Goal: Task Accomplishment & Management: Complete application form

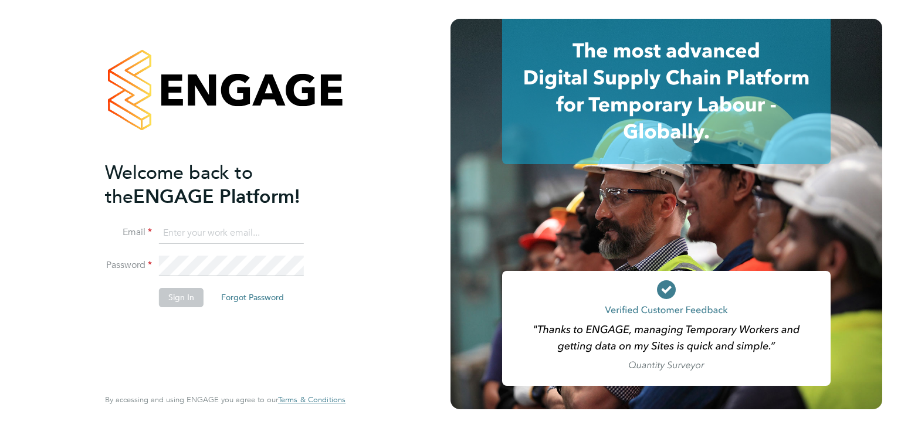
click at [242, 235] on input at bounding box center [231, 233] width 145 height 21
type input "ryan.barnett@wearefootprint.co.uk"
click at [199, 296] on button "Sign In" at bounding box center [181, 297] width 45 height 19
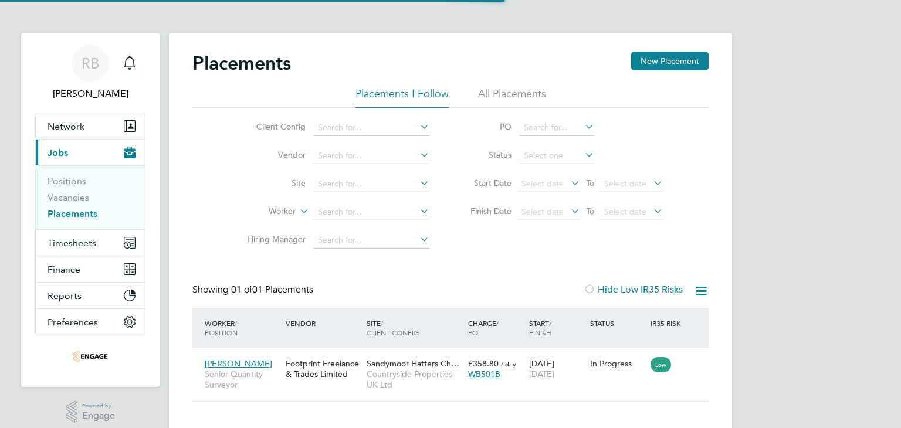
scroll to position [11, 56]
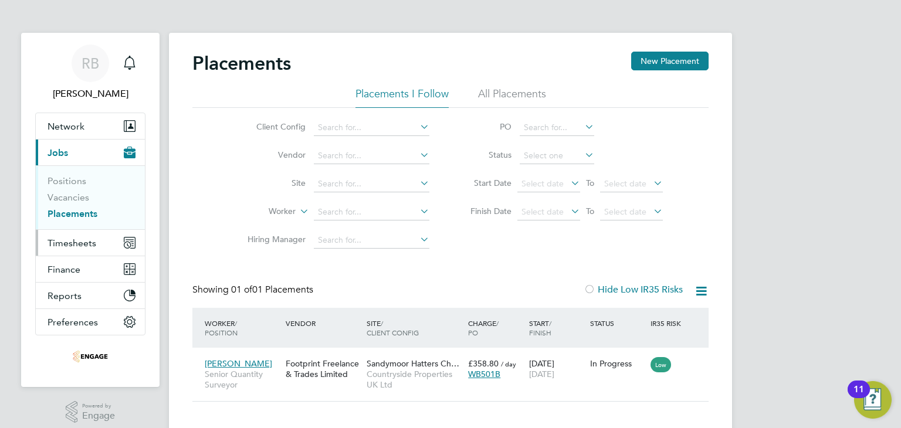
click at [91, 242] on span "Timesheets" at bounding box center [71, 242] width 49 height 11
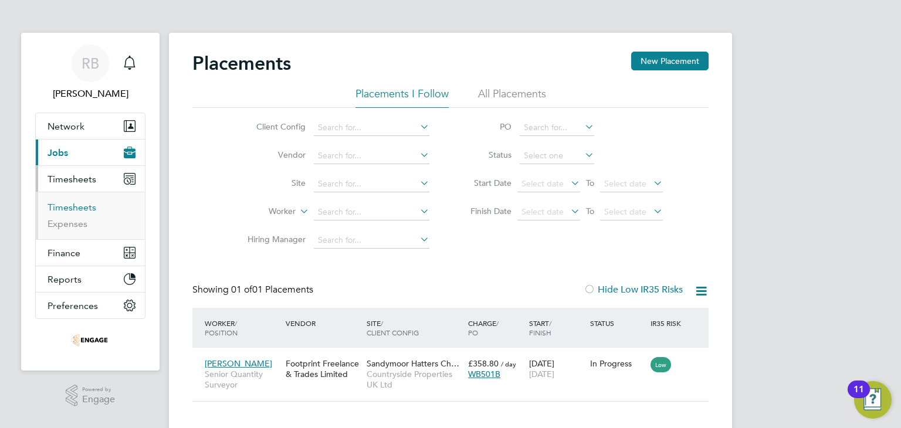
click at [84, 211] on link "Timesheets" at bounding box center [71, 207] width 49 height 11
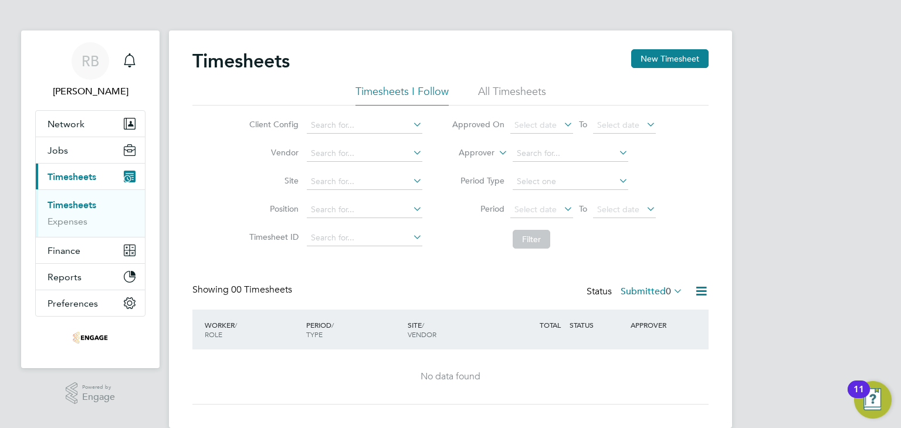
scroll to position [21, 0]
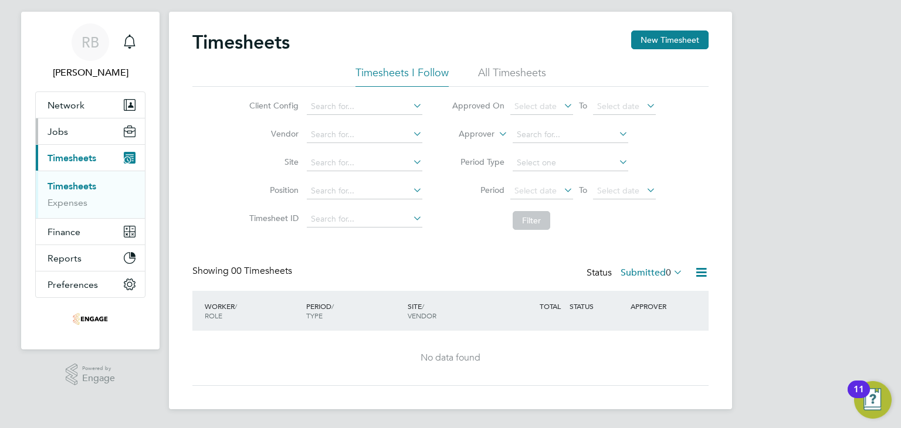
click at [79, 140] on button "Jobs" at bounding box center [90, 131] width 109 height 26
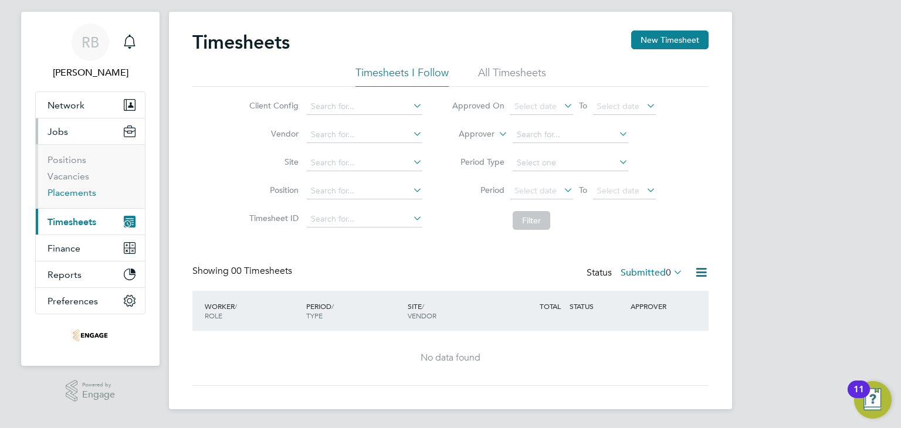
click at [68, 190] on link "Placements" at bounding box center [71, 192] width 49 height 11
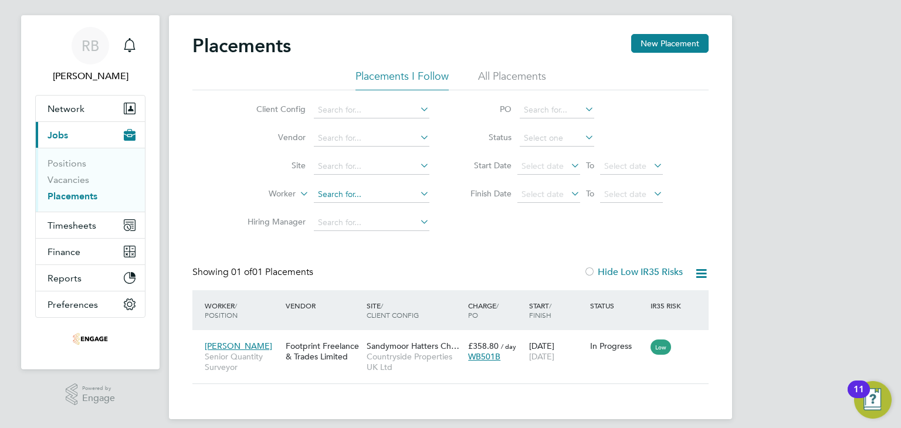
scroll to position [28, 0]
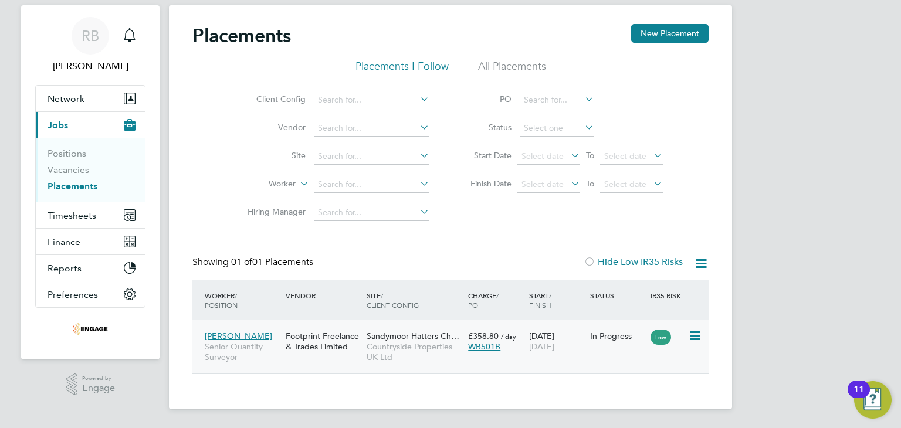
click at [516, 345] on div "WB501B" at bounding box center [495, 346] width 55 height 11
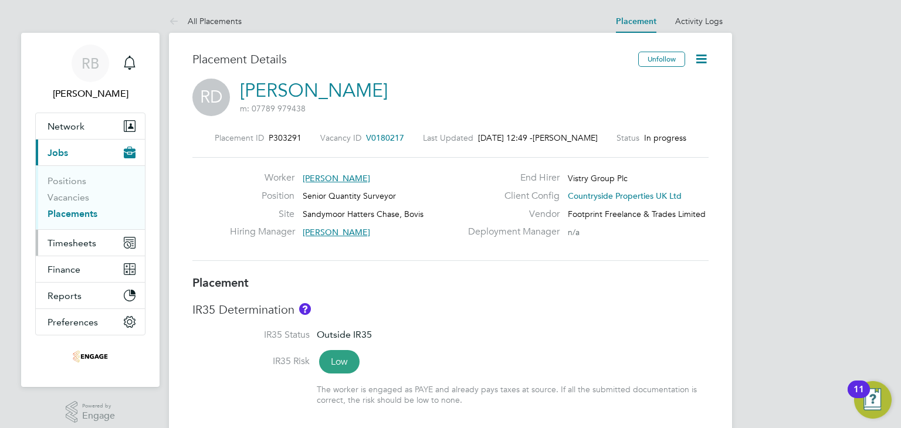
click at [90, 237] on span "Timesheets" at bounding box center [71, 242] width 49 height 11
click at [75, 237] on span "Timesheets" at bounding box center [71, 242] width 49 height 11
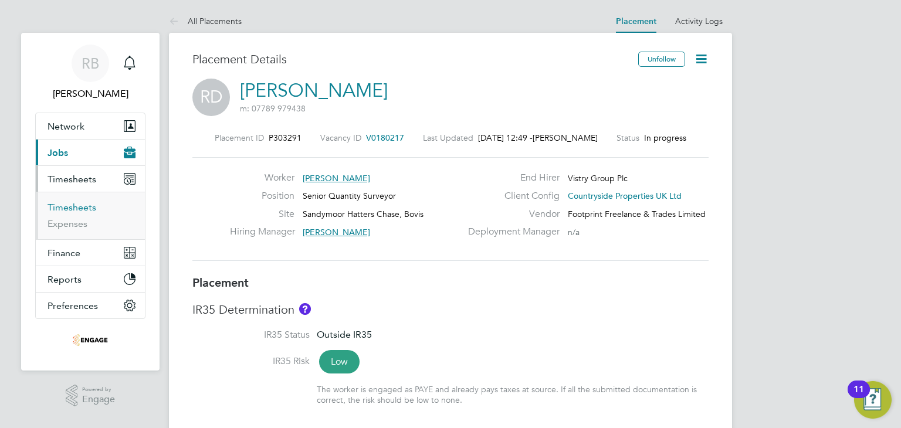
click at [79, 208] on link "Timesheets" at bounding box center [71, 207] width 49 height 11
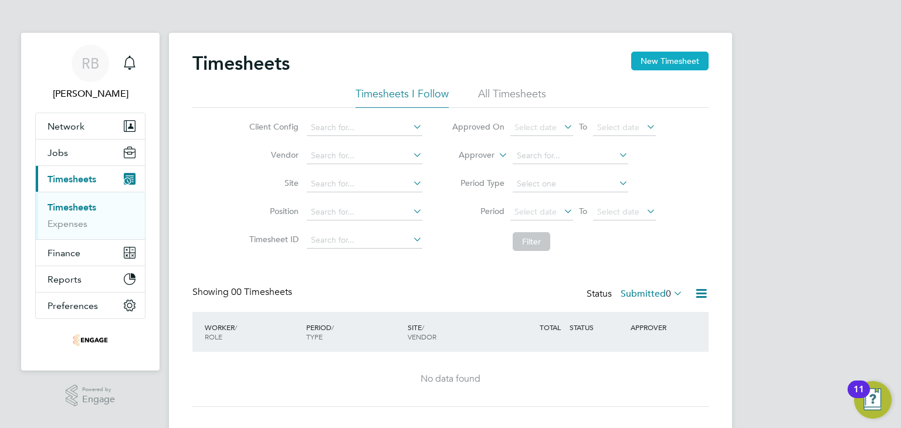
click at [640, 66] on button "New Timesheet" at bounding box center [669, 61] width 77 height 19
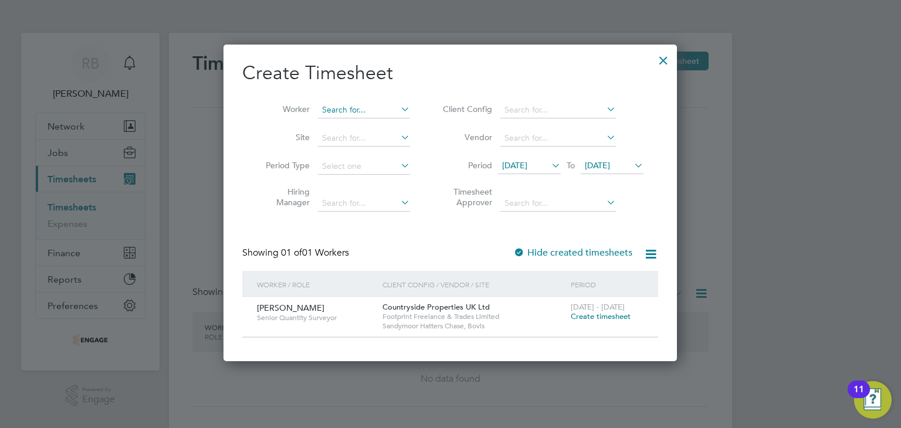
click at [378, 110] on input at bounding box center [364, 110] width 92 height 16
type input "Richard Davison"
click at [632, 169] on icon at bounding box center [632, 165] width 0 height 16
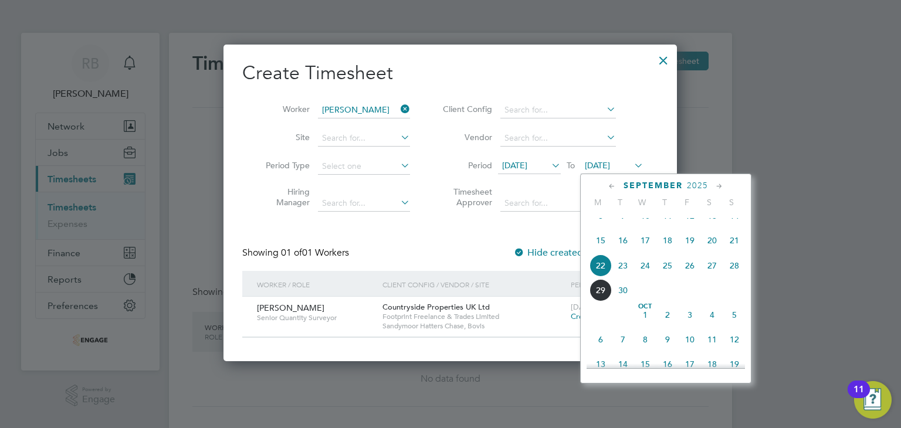
click at [711, 326] on span "4" at bounding box center [712, 315] width 22 height 22
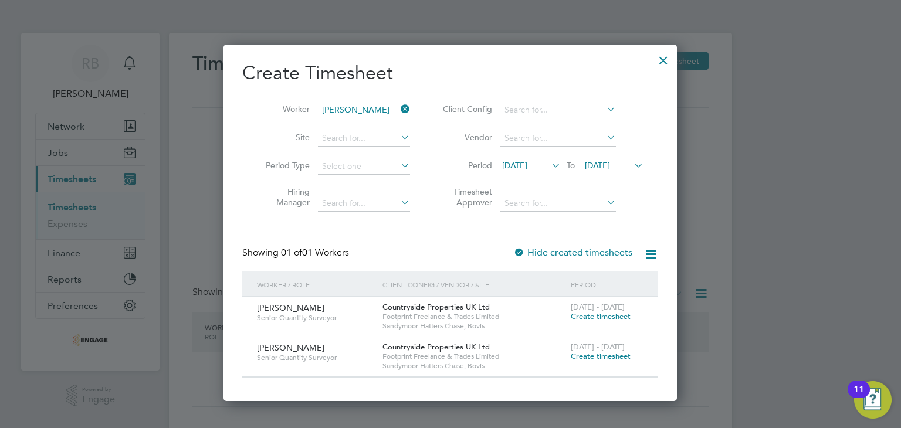
click at [622, 317] on span "Create timesheet" at bounding box center [601, 316] width 60 height 10
click at [614, 315] on span "Create timesheet" at bounding box center [601, 316] width 60 height 10
click at [605, 322] on div "22 - 28 Sep 2025 Create timesheet" at bounding box center [607, 313] width 79 height 32
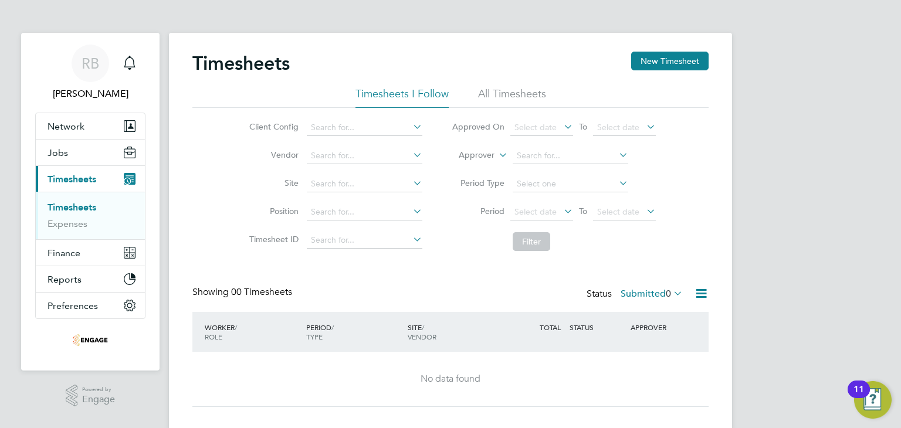
scroll to position [21, 0]
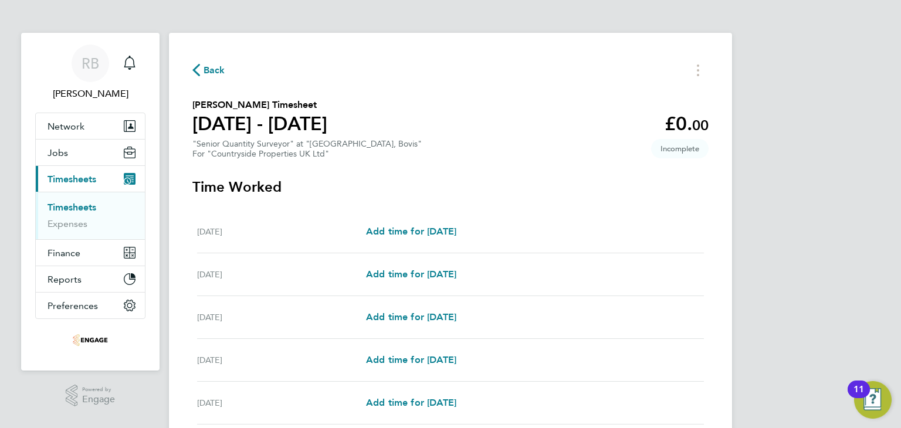
click at [583, 184] on h3 "Time Worked" at bounding box center [450, 187] width 516 height 19
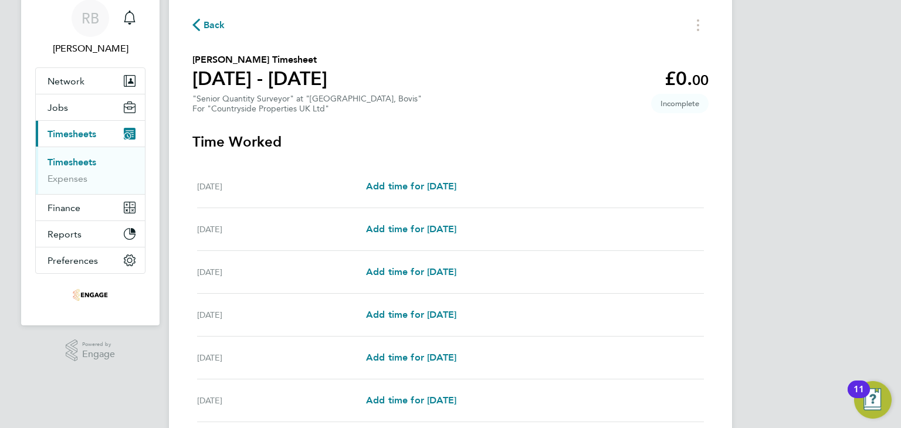
scroll to position [117, 0]
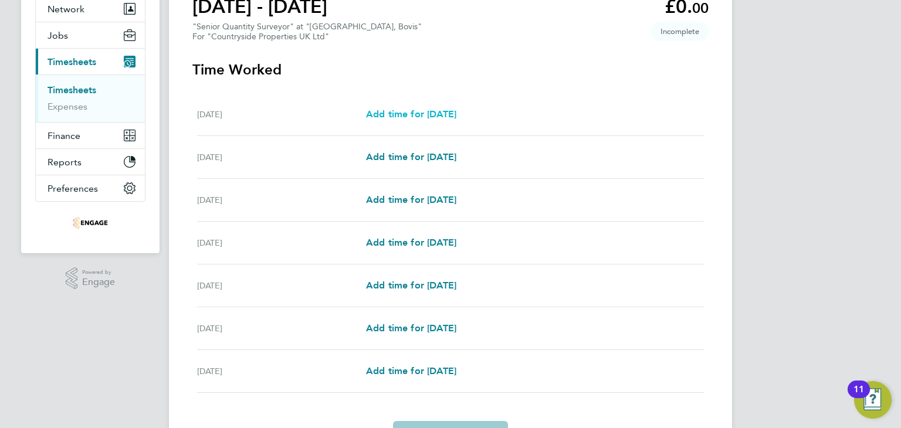
click at [430, 118] on span "Add time for Mon 22 Sep" at bounding box center [411, 113] width 90 height 11
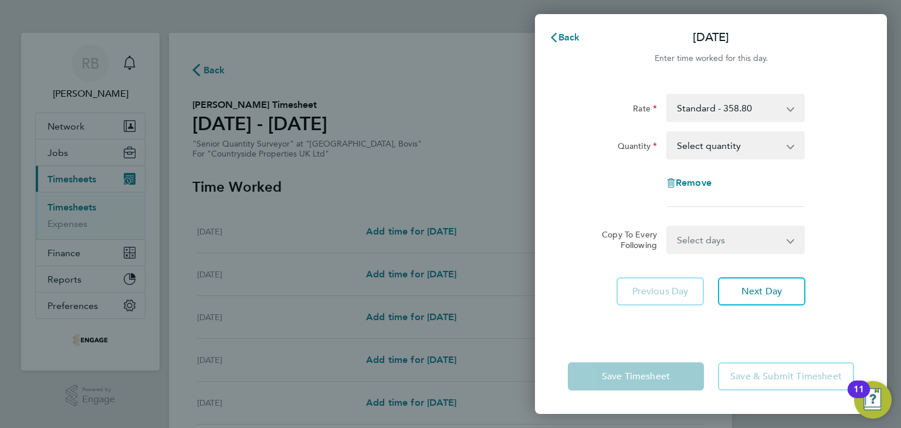
click at [743, 151] on select "Select quantity 0.5 1" at bounding box center [728, 146] width 122 height 26
select select "1"
click at [667, 133] on select "Select quantity 0.5 1" at bounding box center [728, 146] width 122 height 26
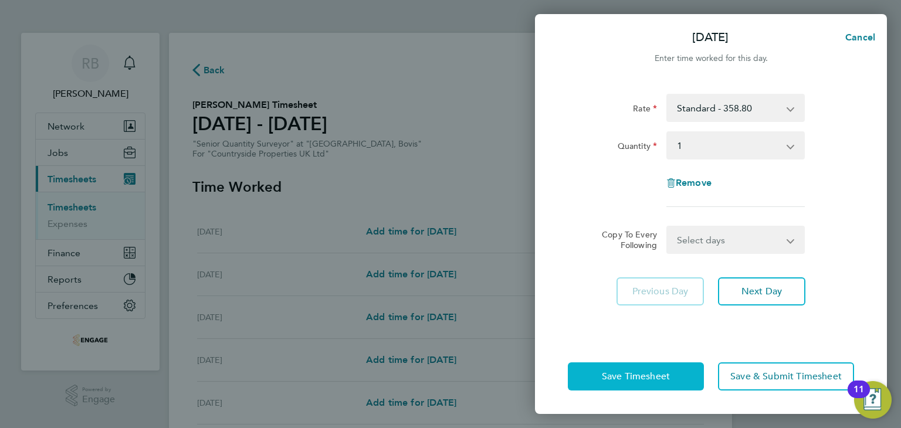
click at [687, 382] on button "Save Timesheet" at bounding box center [636, 376] width 136 height 28
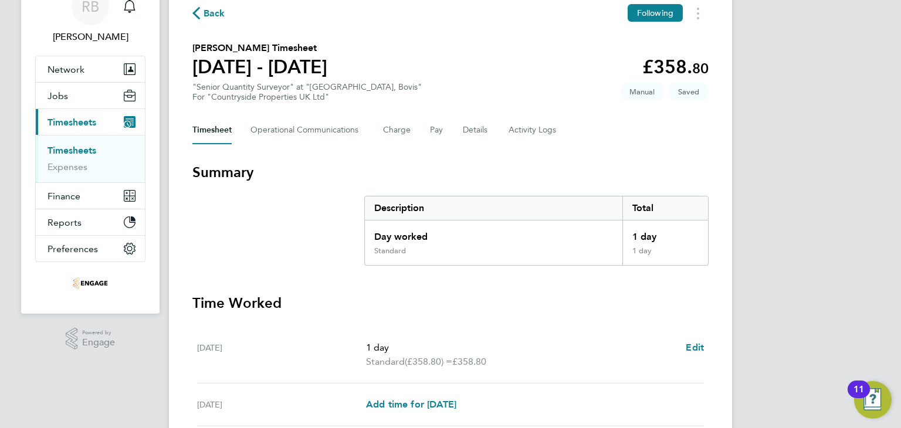
scroll to position [176, 0]
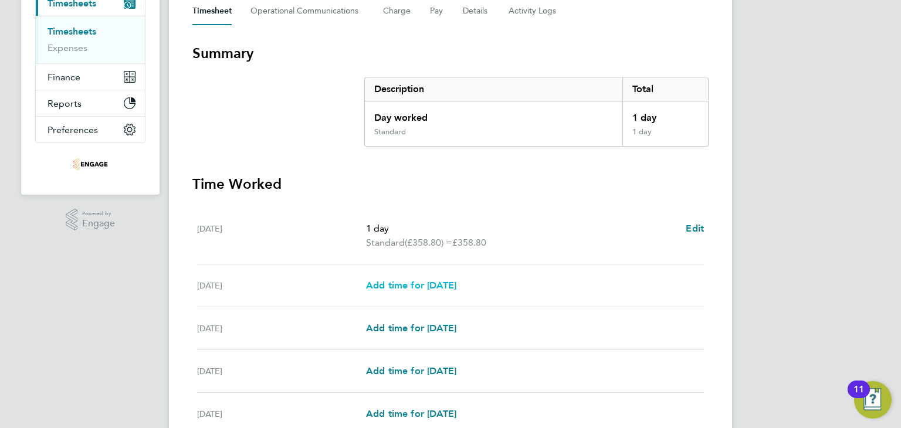
click at [442, 287] on span "Add time for Tue 23 Sep" at bounding box center [411, 285] width 90 height 11
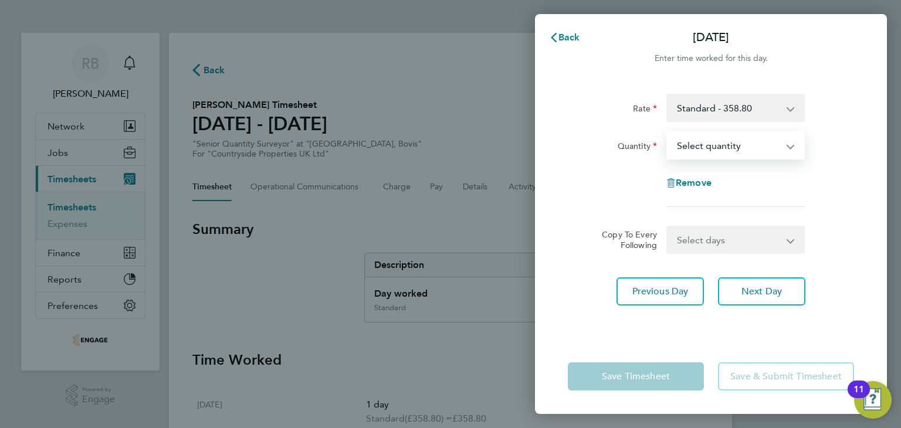
click at [695, 153] on select "Select quantity 0.5 1" at bounding box center [728, 146] width 122 height 26
select select "1"
click at [667, 133] on select "Select quantity 0.5 1" at bounding box center [728, 146] width 122 height 26
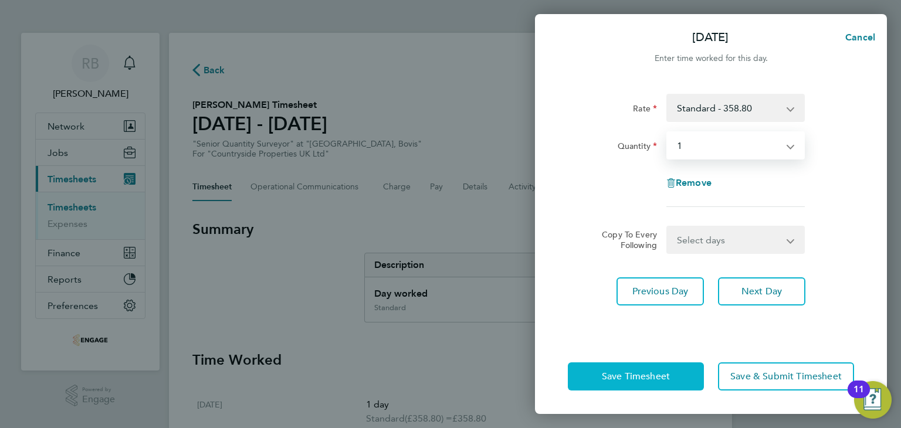
click at [616, 378] on span "Save Timesheet" at bounding box center [636, 377] width 68 height 12
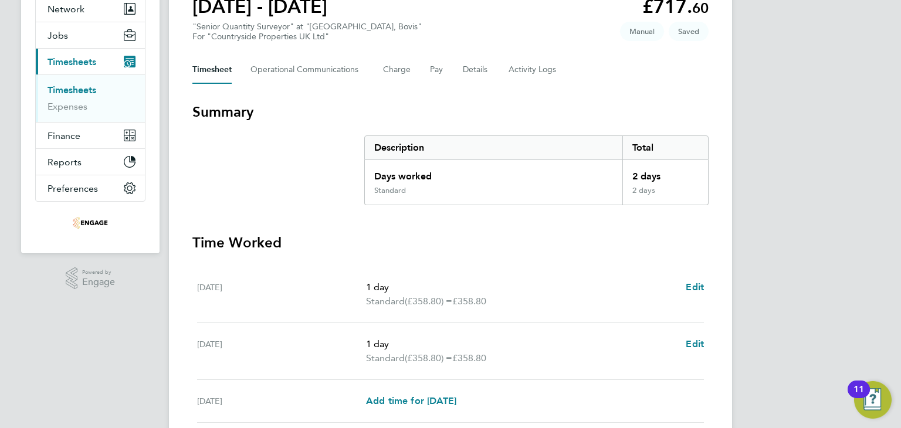
scroll to position [235, 0]
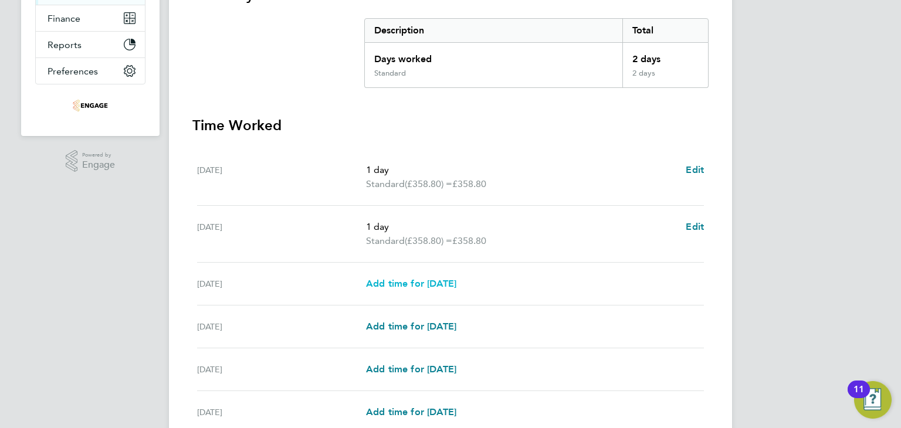
click at [437, 286] on span "Add time for Wed 24 Sep" at bounding box center [411, 283] width 90 height 11
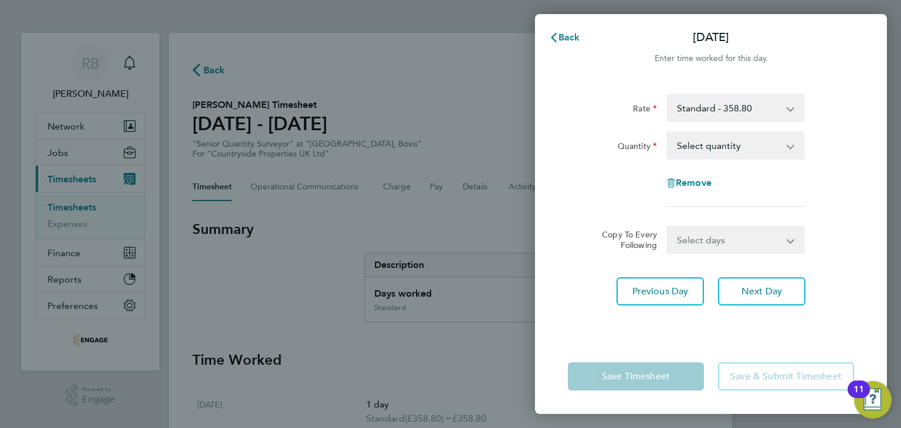
click at [698, 146] on select "Select quantity 0.5 1" at bounding box center [728, 146] width 122 height 26
select select "1"
click at [667, 133] on select "Select quantity 0.5 1" at bounding box center [728, 146] width 122 height 26
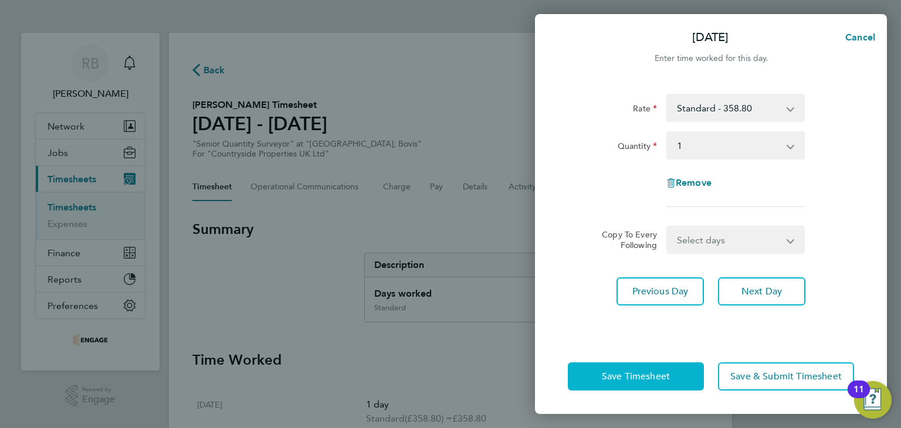
click at [669, 371] on span "Save Timesheet" at bounding box center [636, 377] width 68 height 12
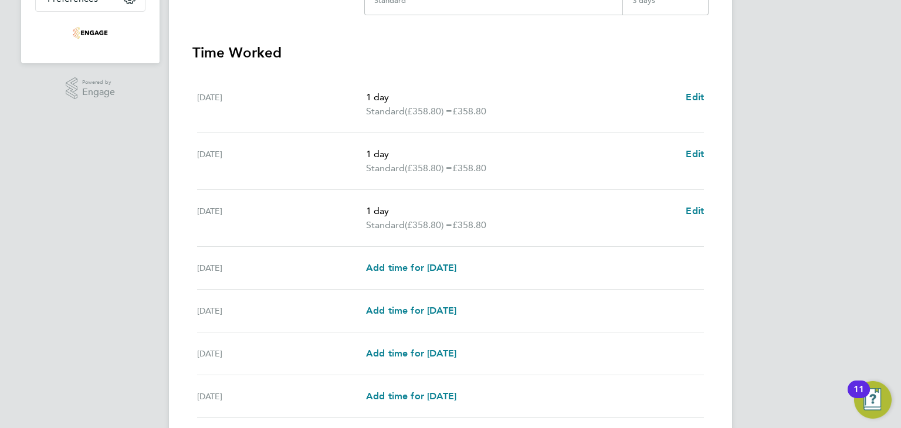
scroll to position [399, 0]
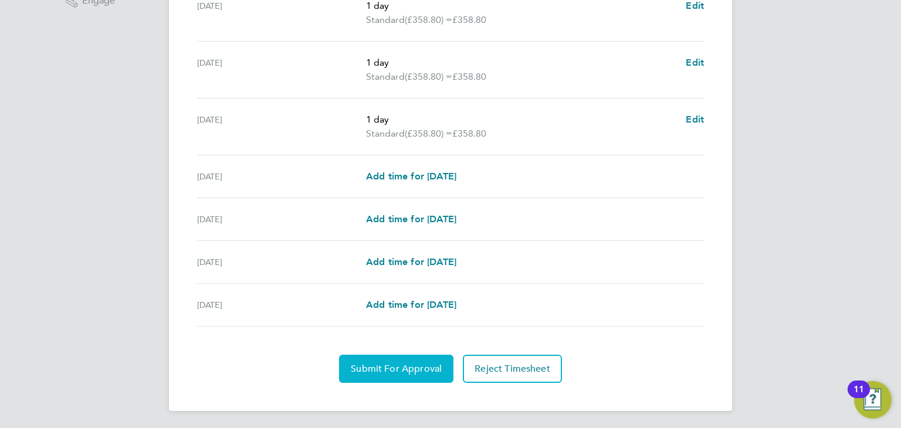
click at [440, 359] on button "Submit For Approval" at bounding box center [396, 369] width 114 height 28
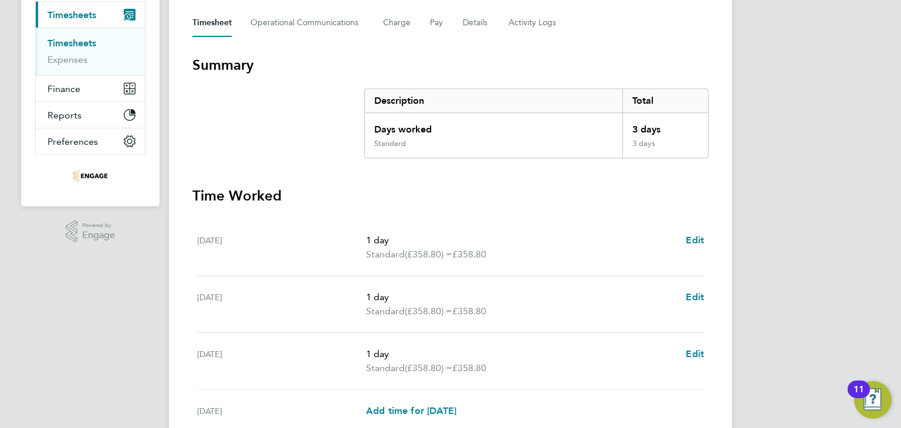
scroll to position [47, 0]
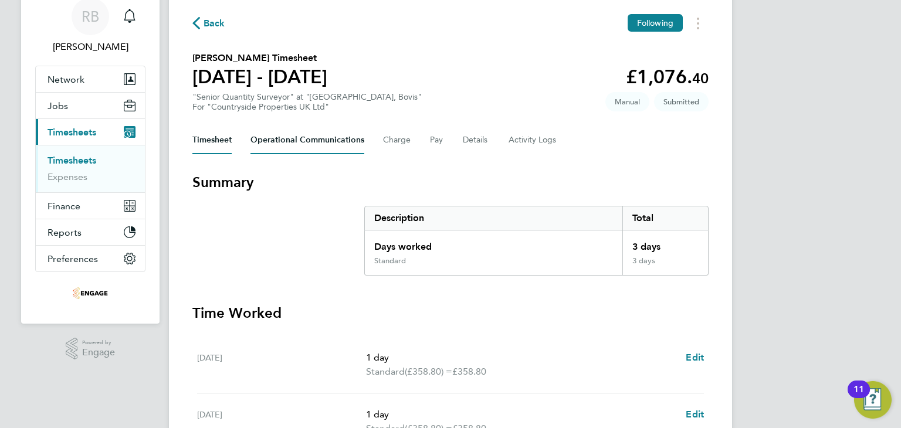
click at [340, 143] on Communications-tab "Operational Communications" at bounding box center [307, 140] width 114 height 28
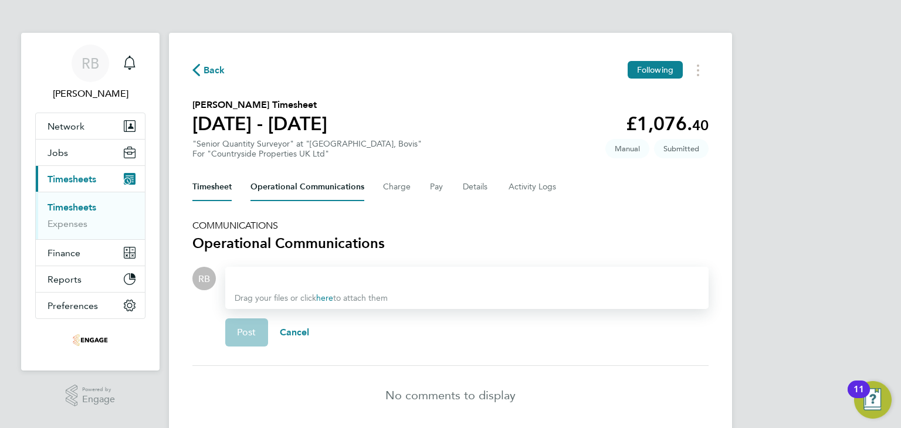
click at [225, 187] on button "Timesheet" at bounding box center [211, 187] width 39 height 28
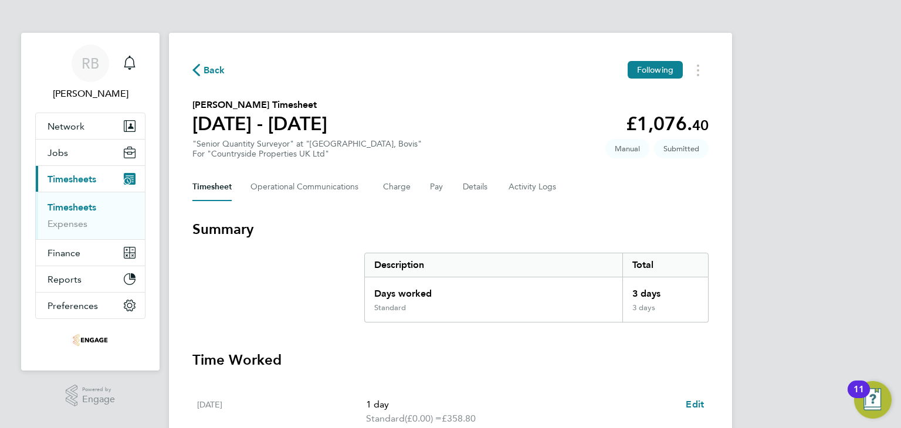
click at [216, 73] on span "Back" at bounding box center [214, 70] width 22 height 14
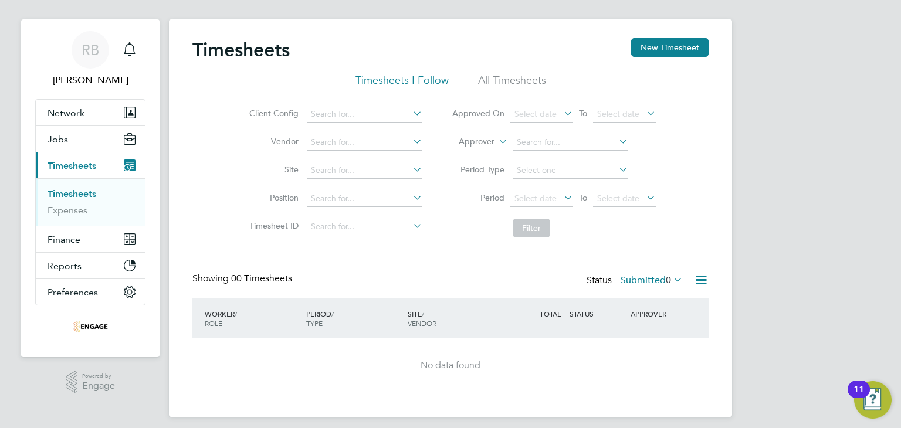
scroll to position [21, 0]
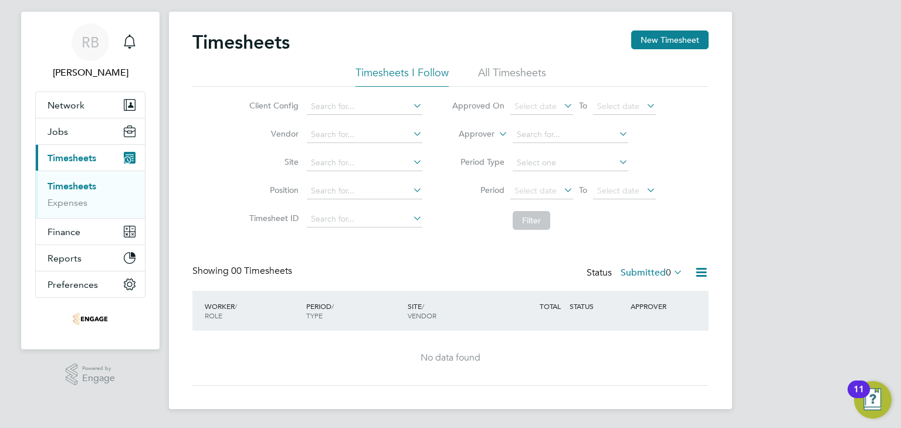
click at [93, 189] on link "Timesheets" at bounding box center [71, 186] width 49 height 11
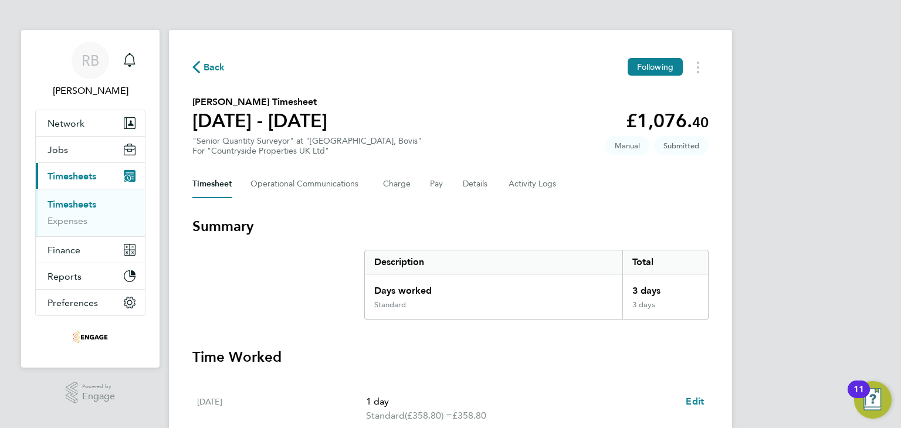
scroll to position [117, 0]
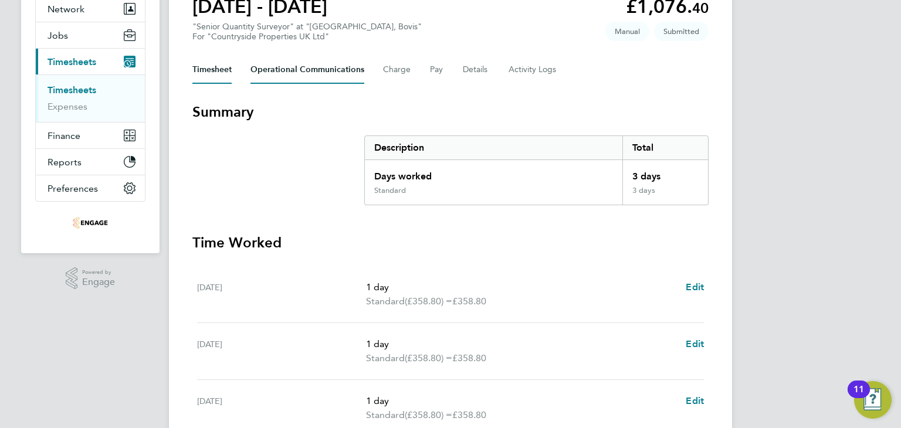
click at [305, 76] on Communications-tab "Operational Communications" at bounding box center [307, 70] width 114 height 28
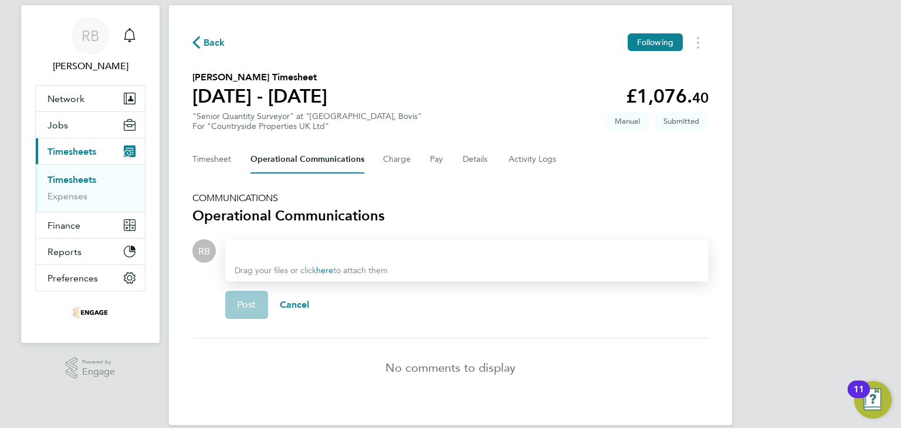
scroll to position [43, 0]
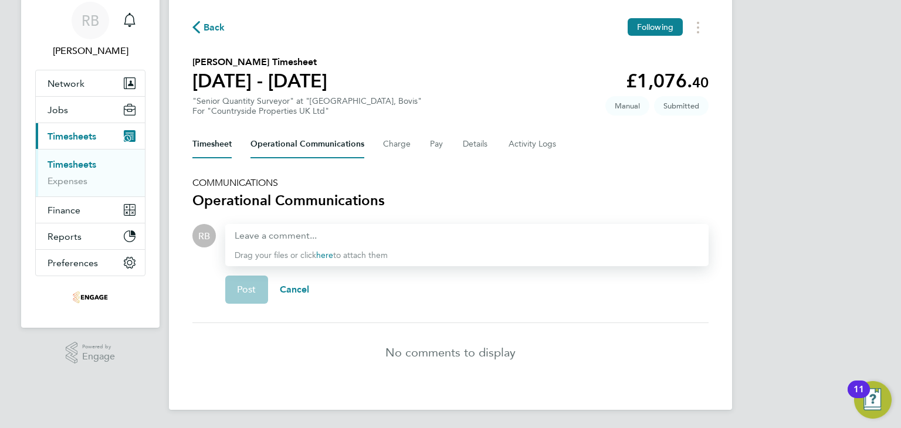
click at [226, 151] on button "Timesheet" at bounding box center [211, 144] width 39 height 28
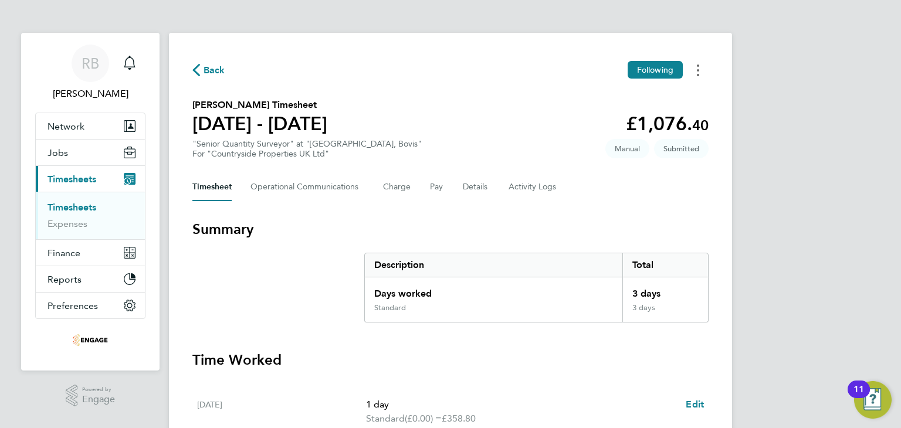
click at [694, 73] on button "Timesheets Menu" at bounding box center [697, 70] width 21 height 18
click at [396, 100] on section "Richard Davison's Timesheet 22 - 28 Sept 2025 £1,076. 40 "Senior Quantity Surve…" at bounding box center [450, 128] width 516 height 61
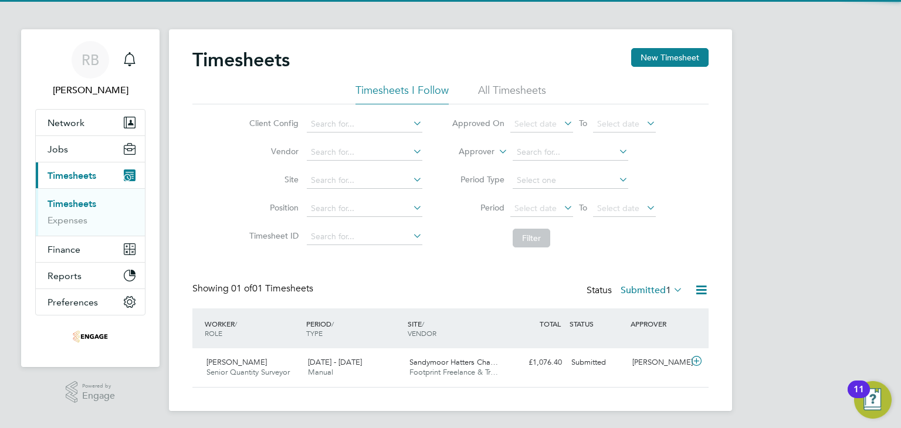
scroll to position [5, 0]
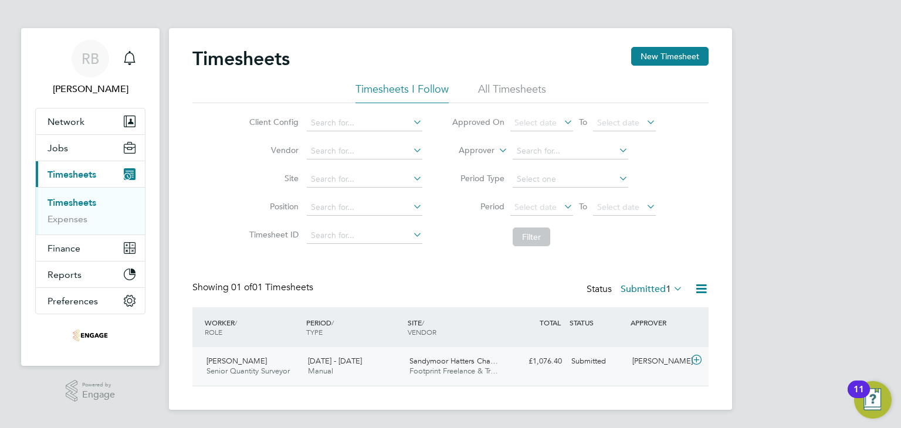
click at [661, 361] on div "David Dobson" at bounding box center [657, 361] width 61 height 19
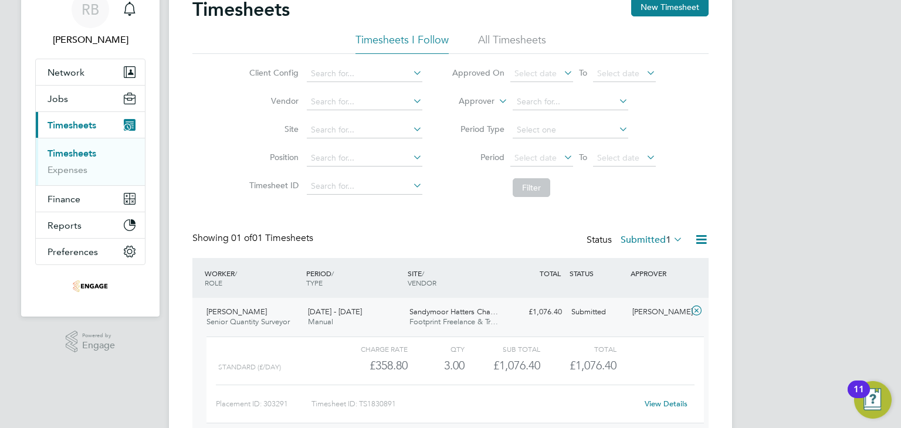
scroll to position [113, 0]
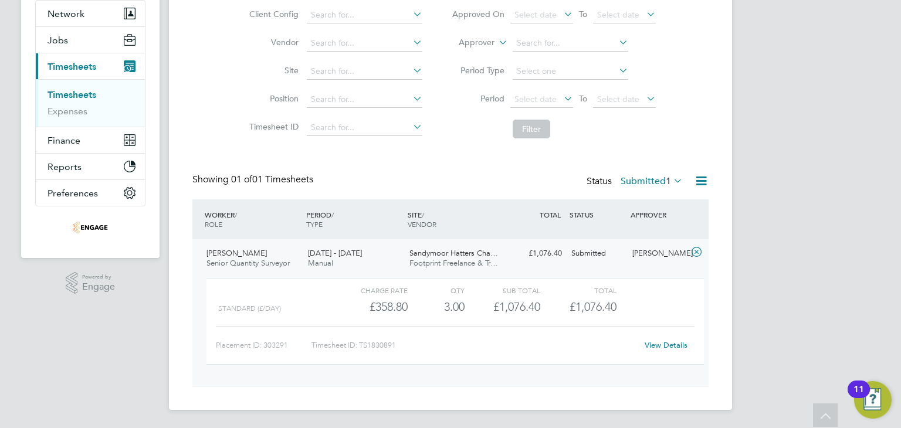
click at [658, 345] on link "View Details" at bounding box center [665, 345] width 43 height 10
click at [666, 250] on div "David Dobson" at bounding box center [657, 253] width 61 height 19
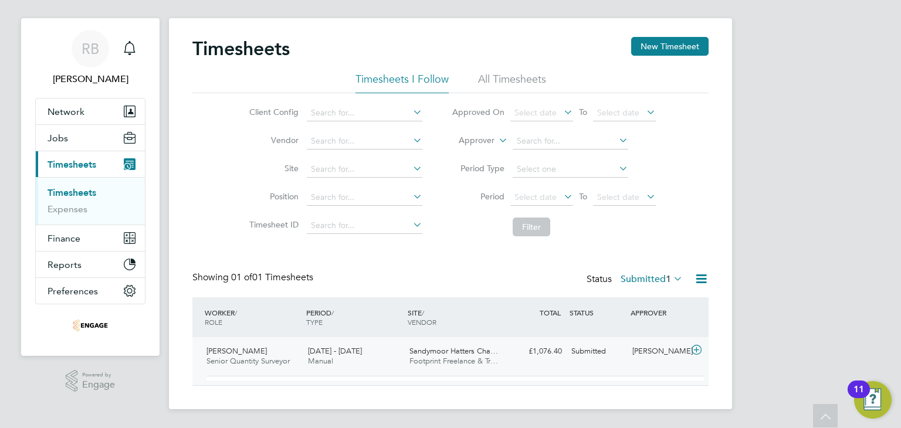
scroll to position [5, 0]
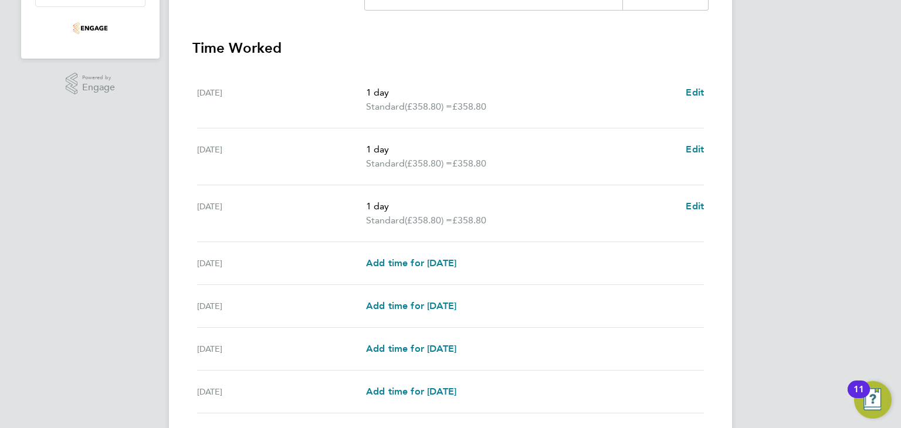
scroll to position [352, 0]
